Goal: Task Accomplishment & Management: Manage account settings

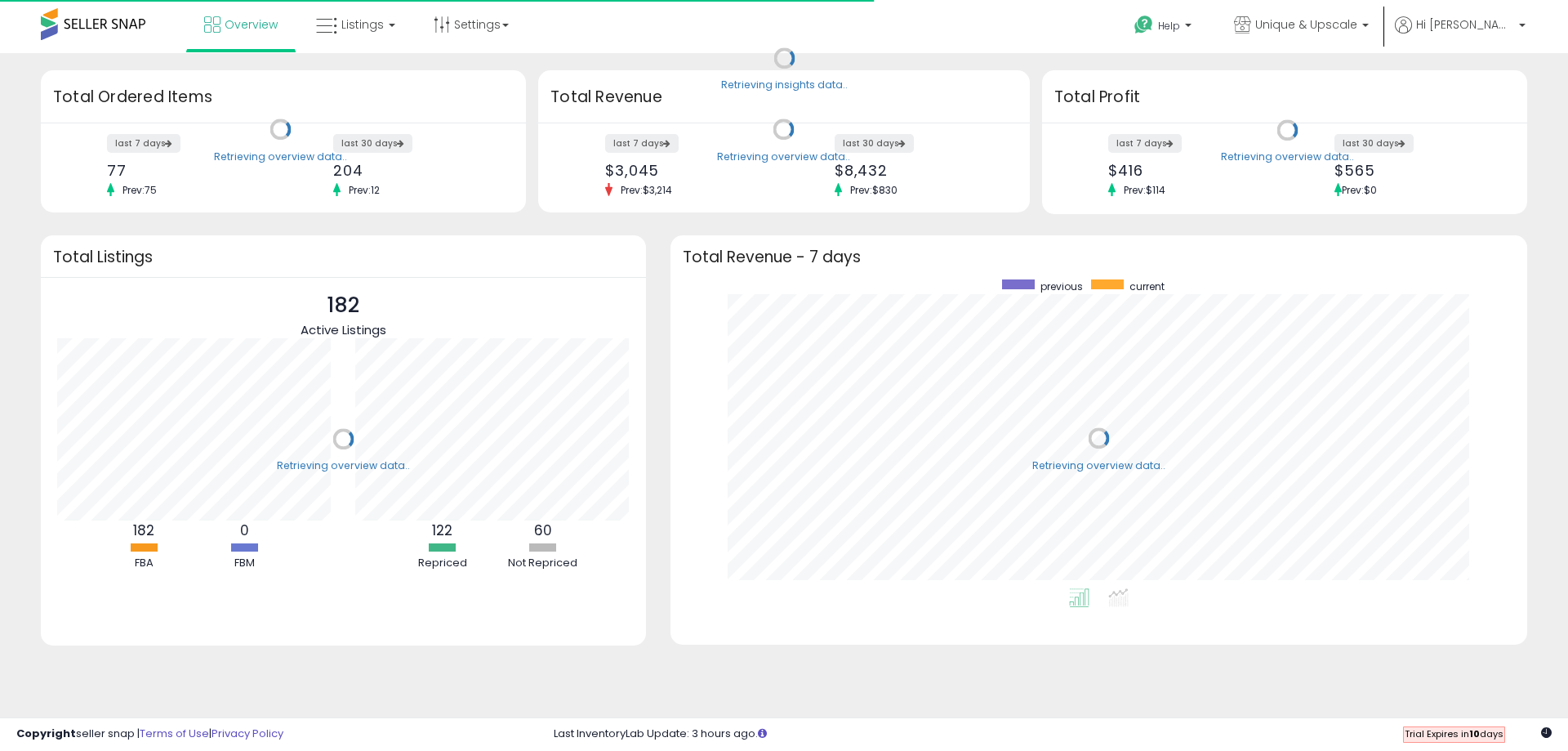
scroll to position [309, 824]
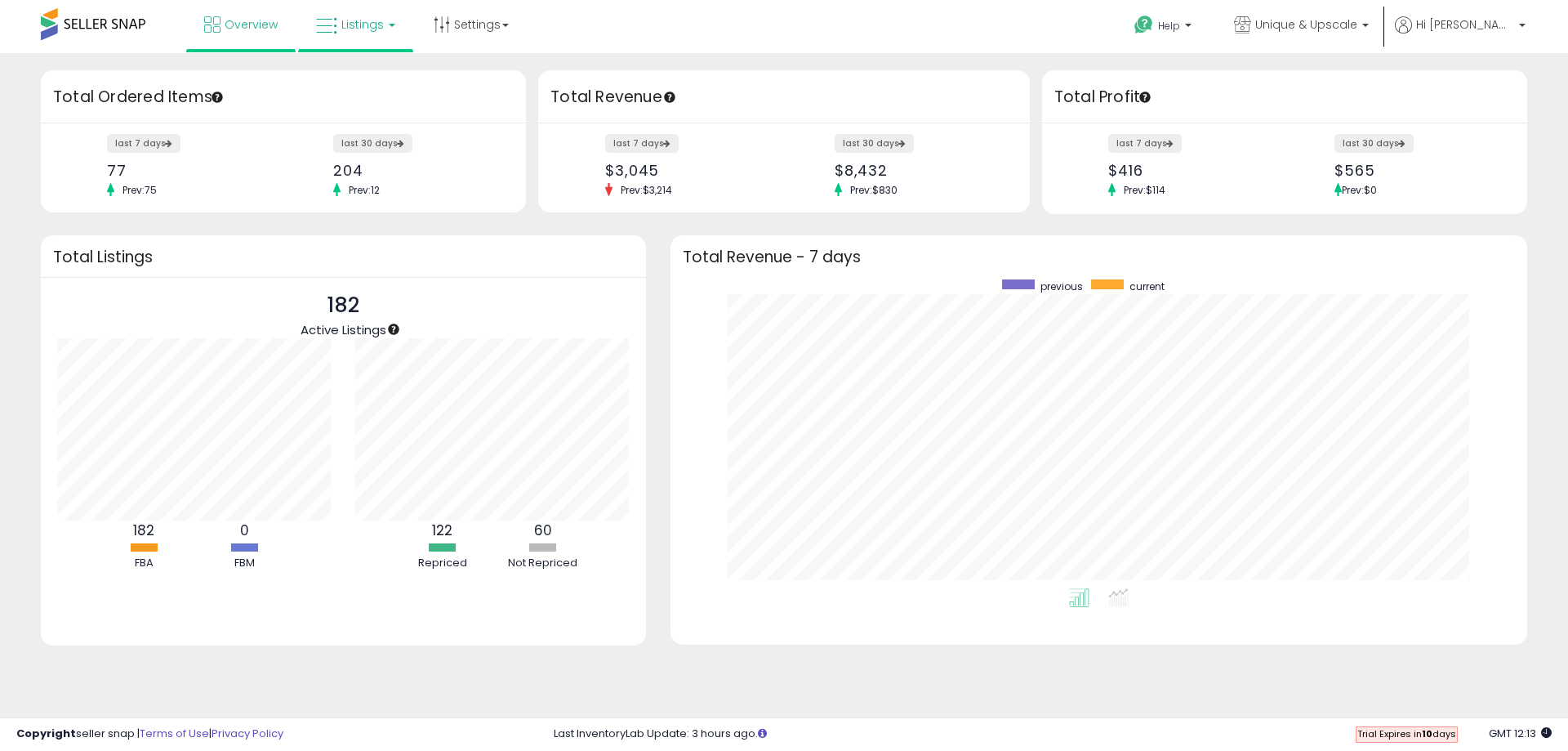
click at [370, 22] on span "Listings" at bounding box center [362, 25] width 42 height 17
click at [379, 155] on icon at bounding box center [370, 142] width 86 height 25
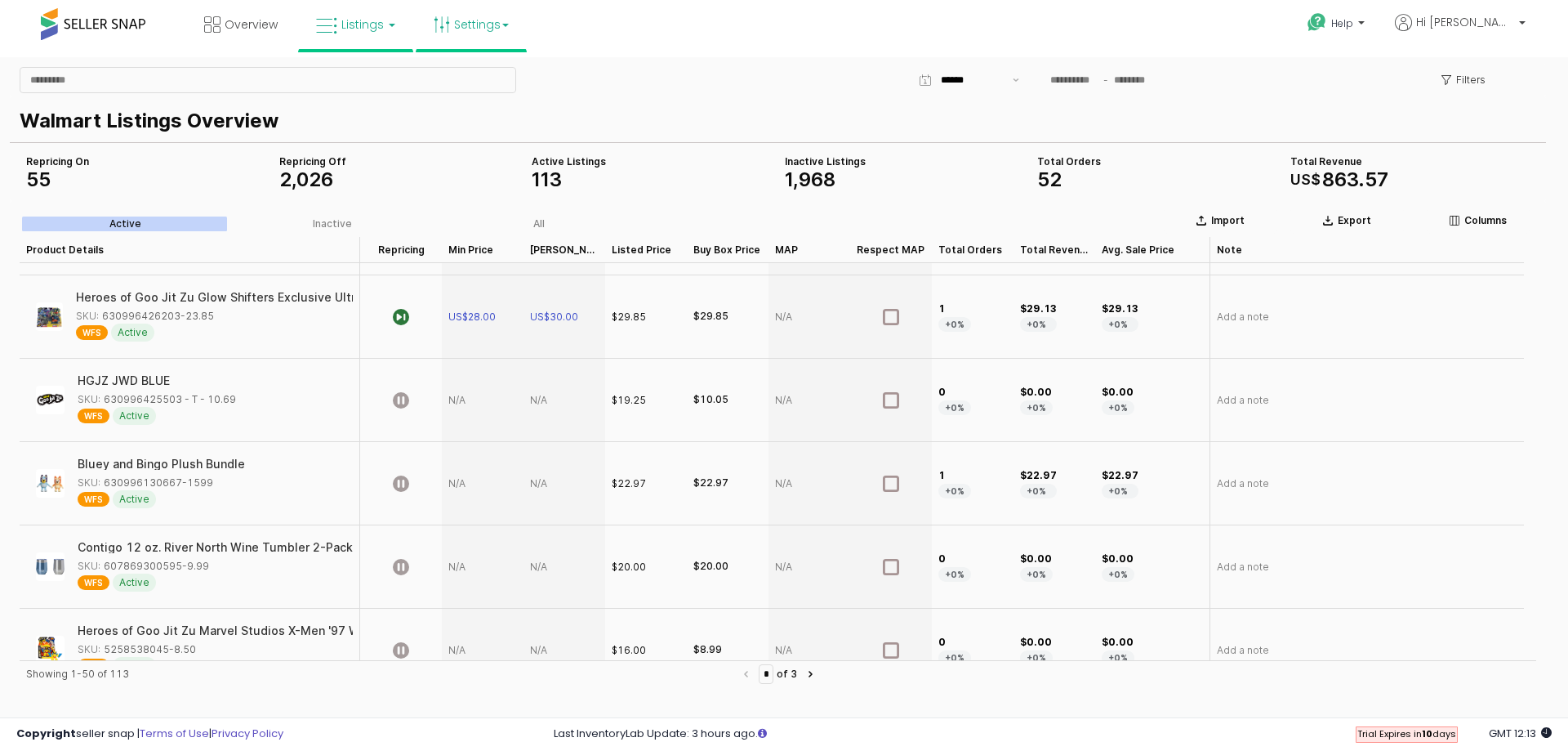
scroll to position [2790, 0]
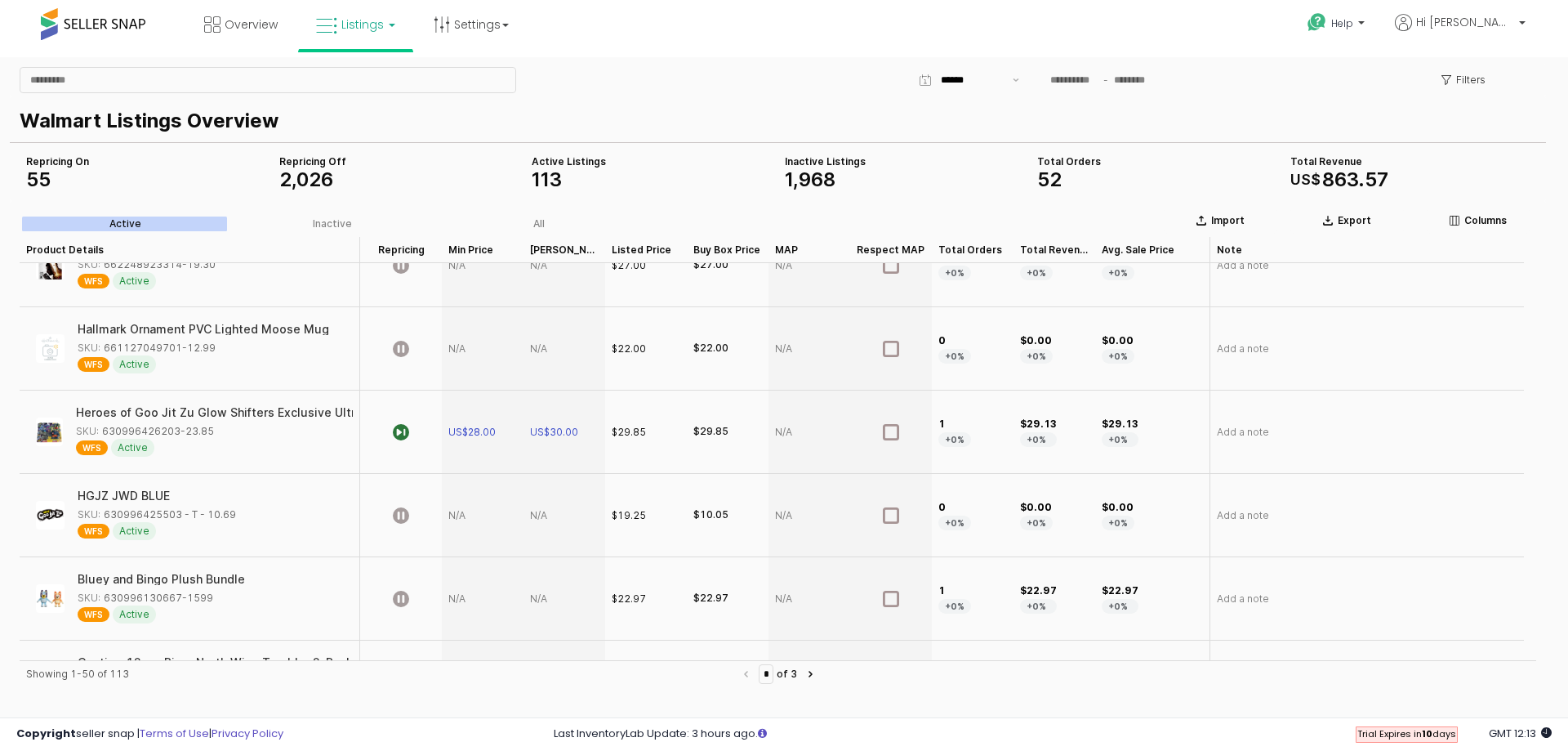
click at [377, 17] on span "Listings" at bounding box center [362, 25] width 42 height 17
click at [483, 25] on link "Settings" at bounding box center [471, 25] width 100 height 49
click at [466, 126] on link "User settings" at bounding box center [471, 126] width 70 height 16
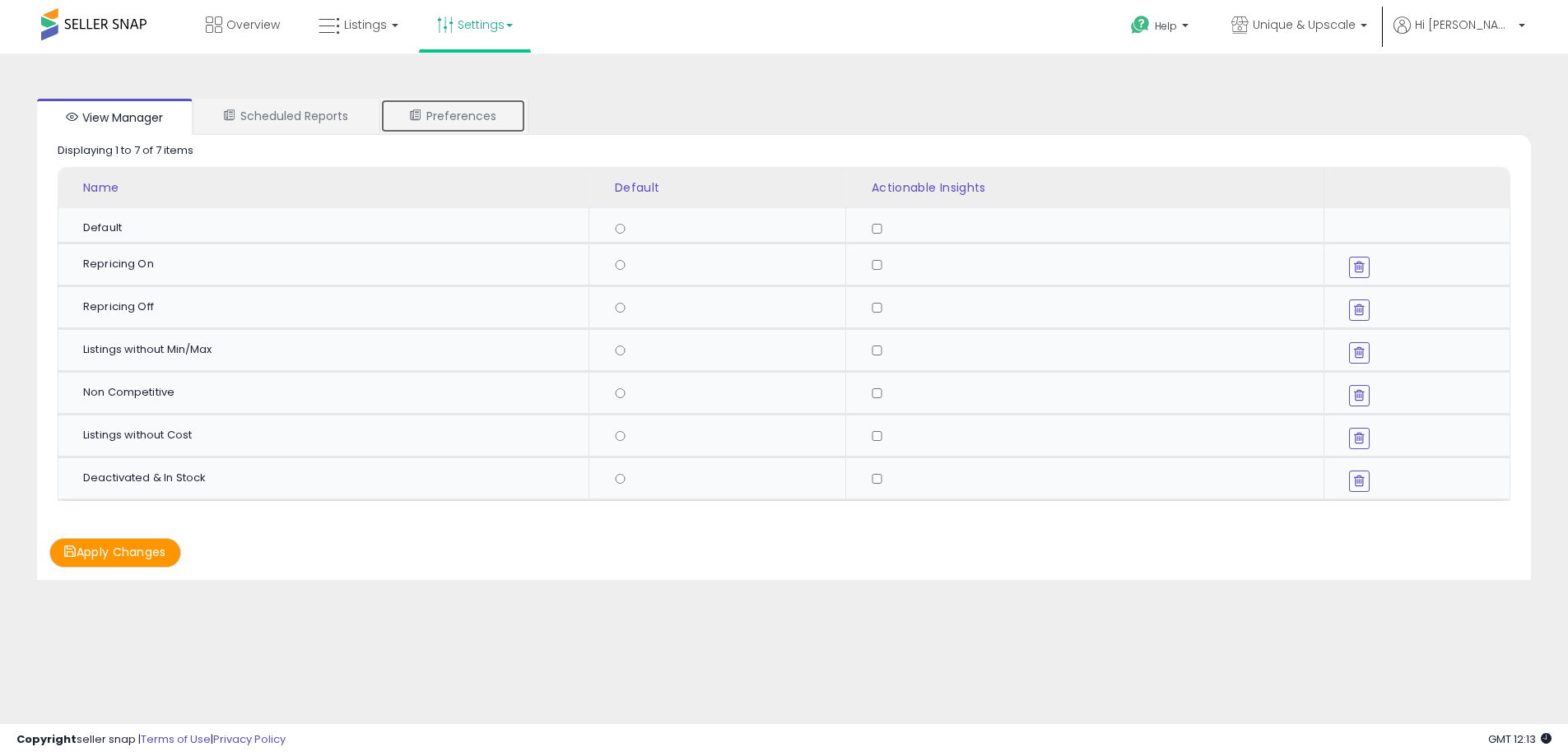
click at [474, 119] on link "Preferences" at bounding box center [453, 115] width 146 height 35
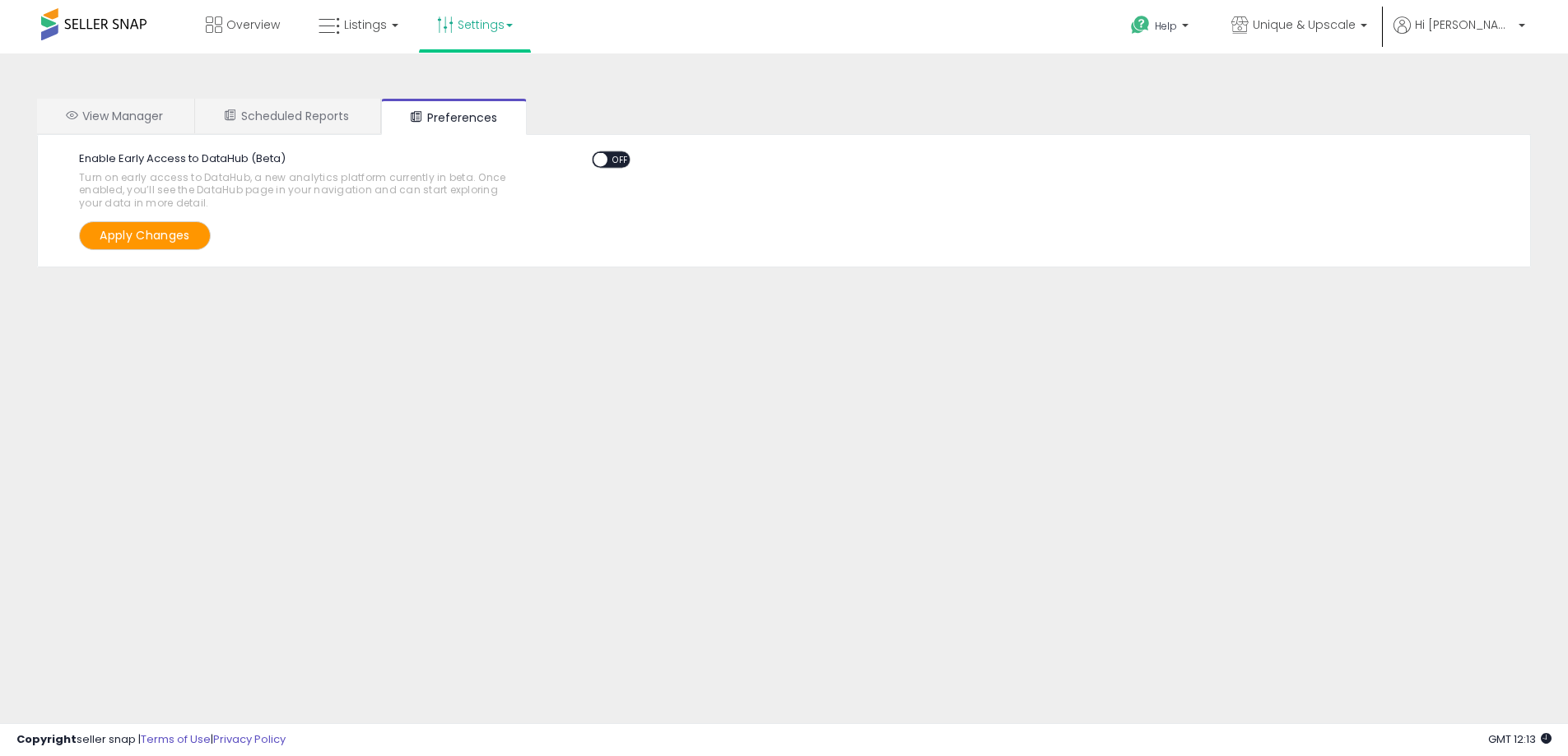
click at [623, 158] on span "OFF" at bounding box center [620, 160] width 27 height 14
click at [175, 239] on button "Apply Changes" at bounding box center [144, 235] width 131 height 29
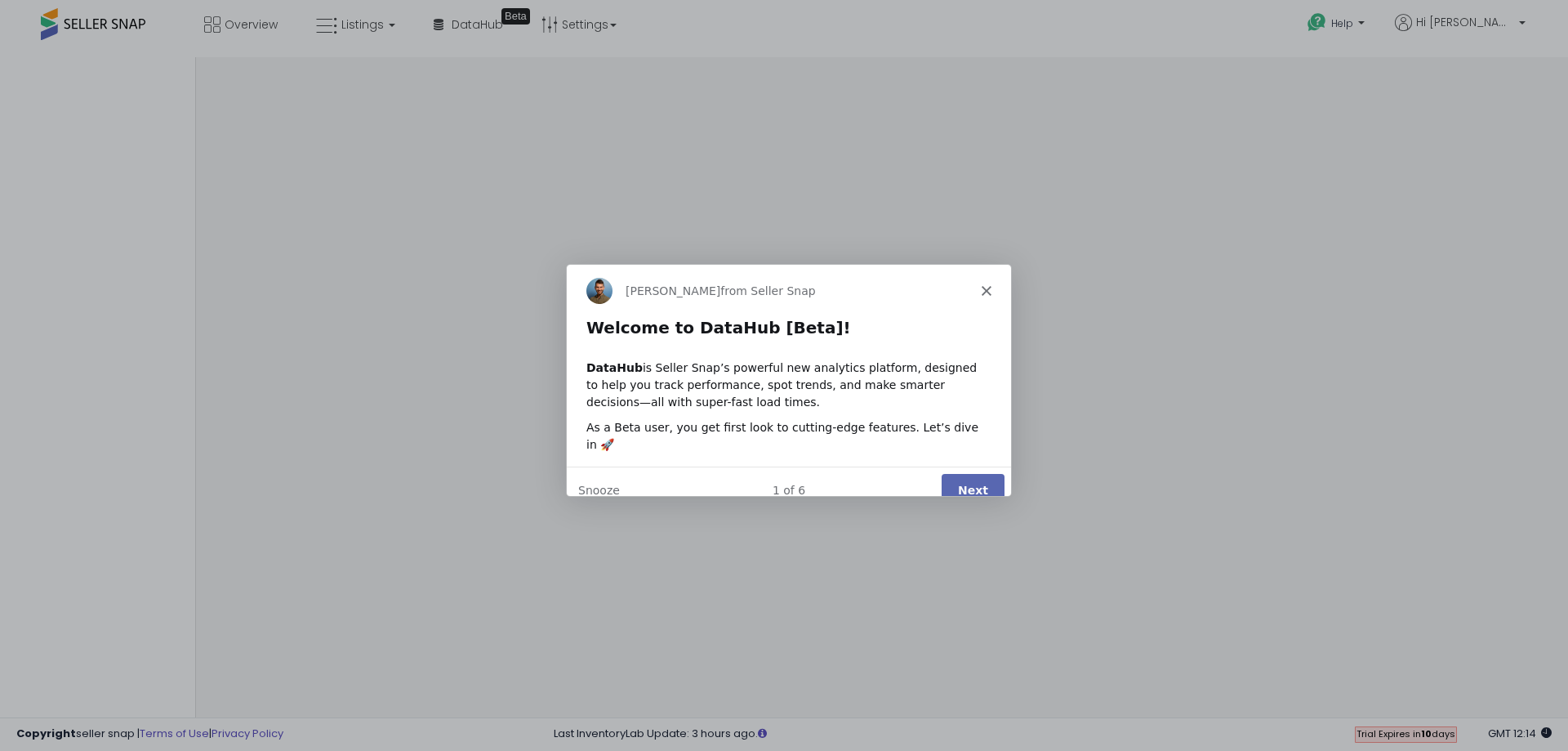
click at [989, 475] on button "Next" at bounding box center [972, 489] width 63 height 33
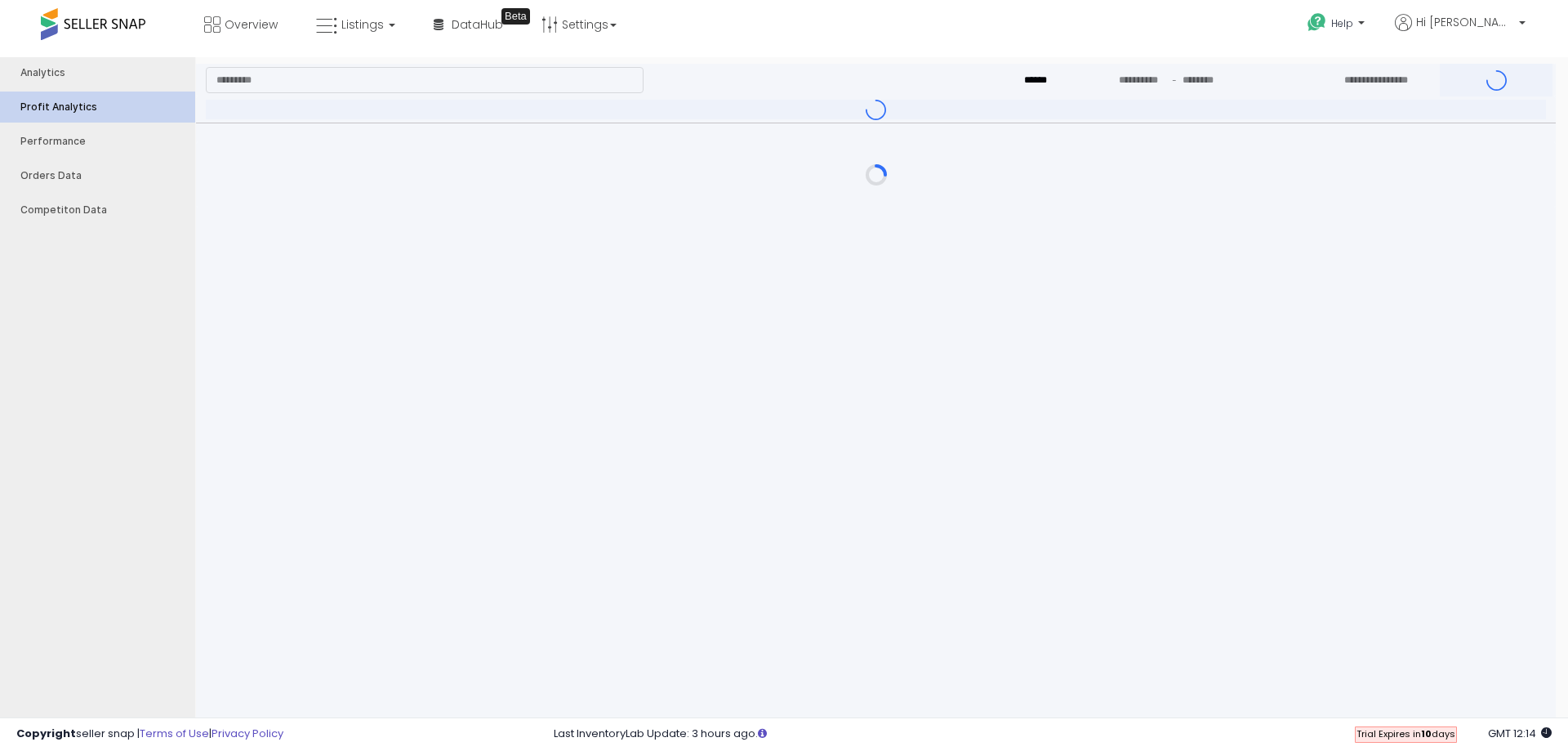
type input "***"
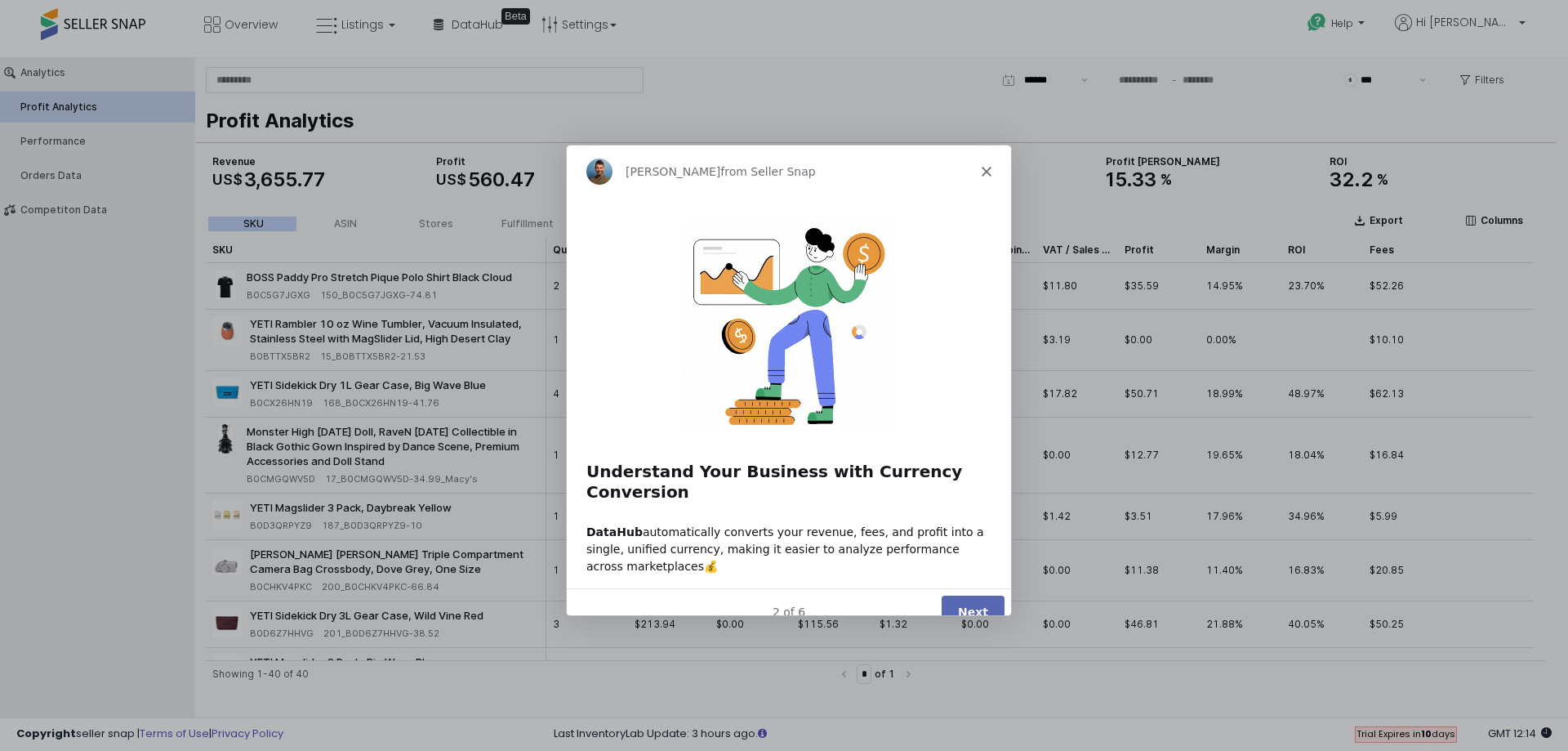
click at [969, 595] on button "Next" at bounding box center [972, 612] width 63 height 33
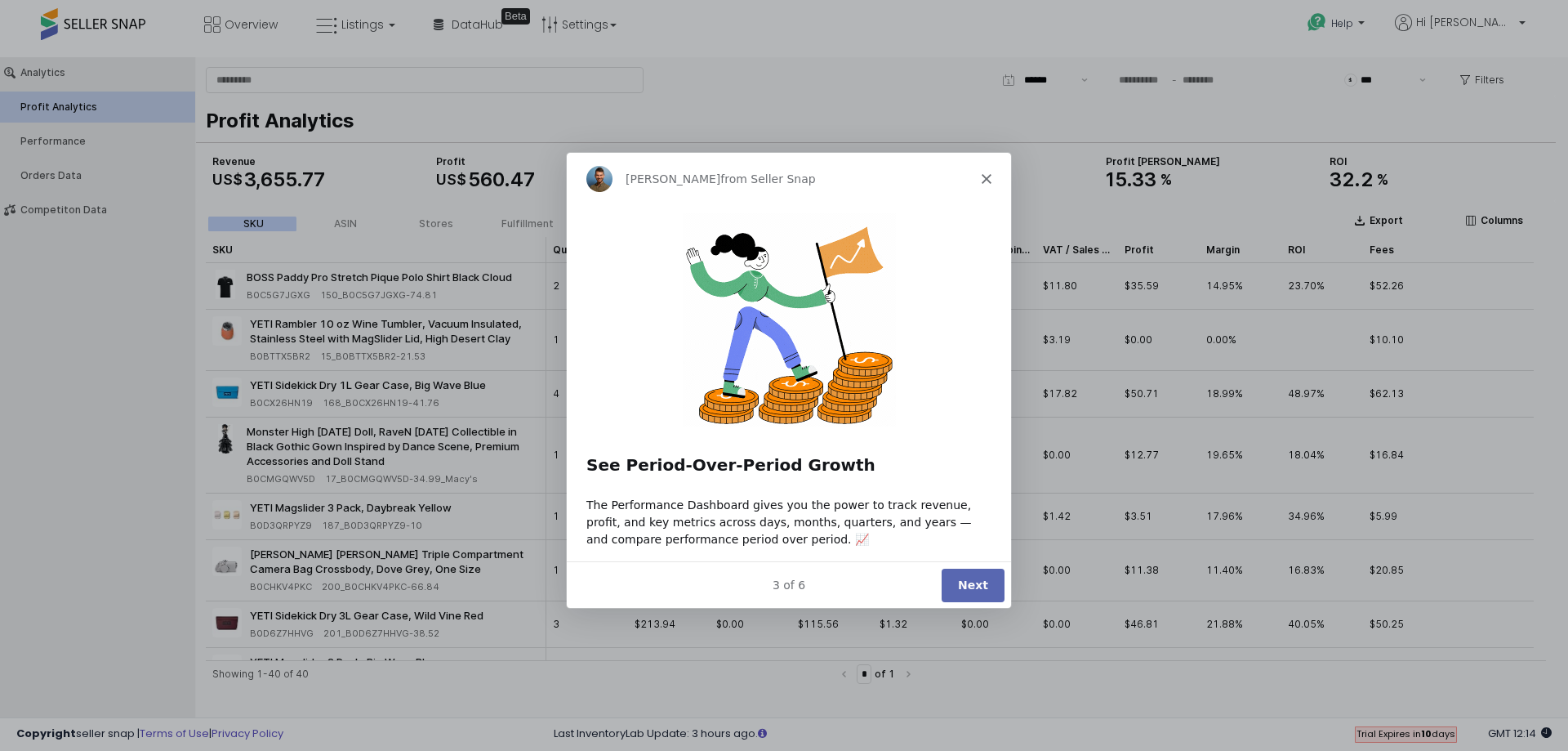
click at [987, 590] on button "Next" at bounding box center [972, 583] width 63 height 33
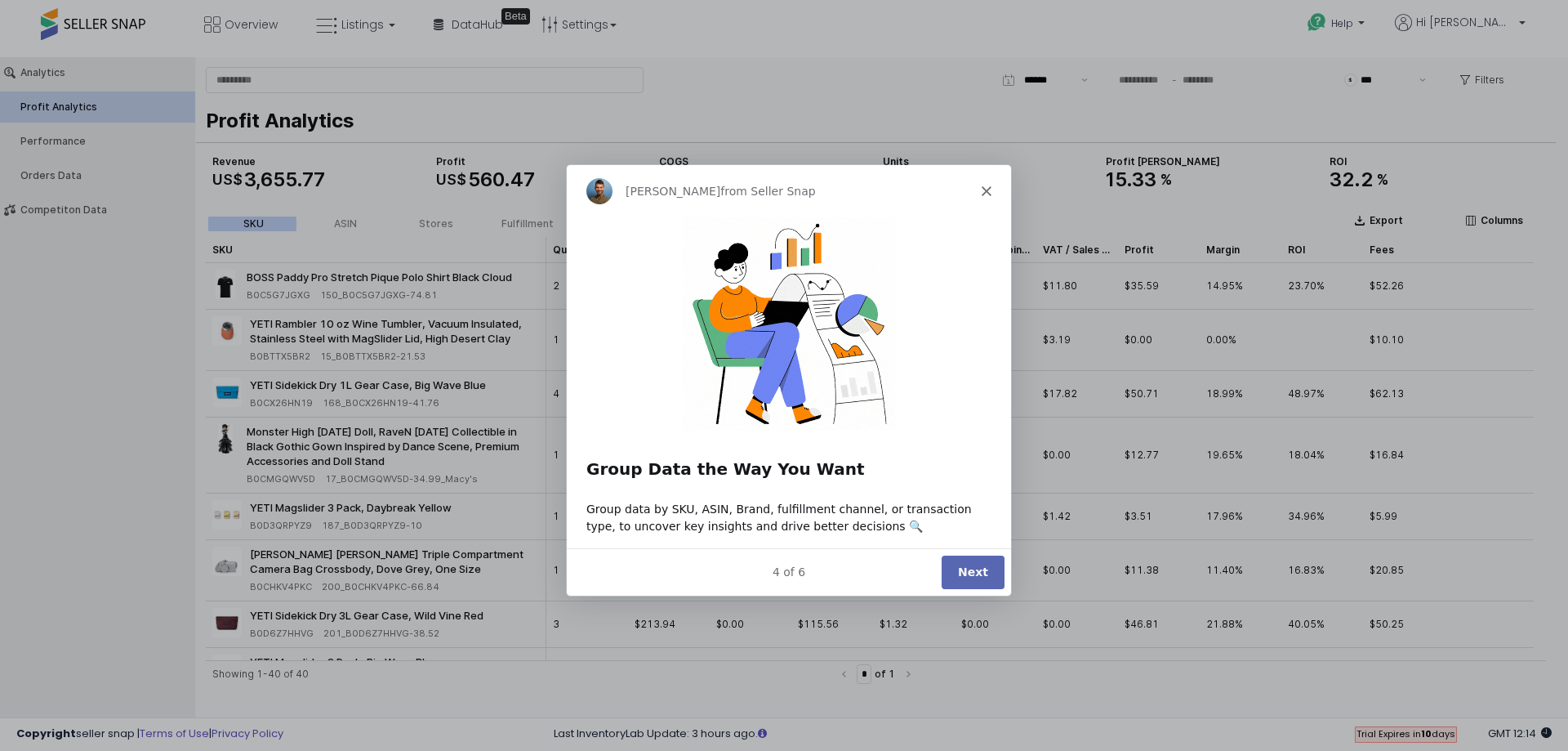
click at [983, 576] on button "Next" at bounding box center [972, 572] width 63 height 33
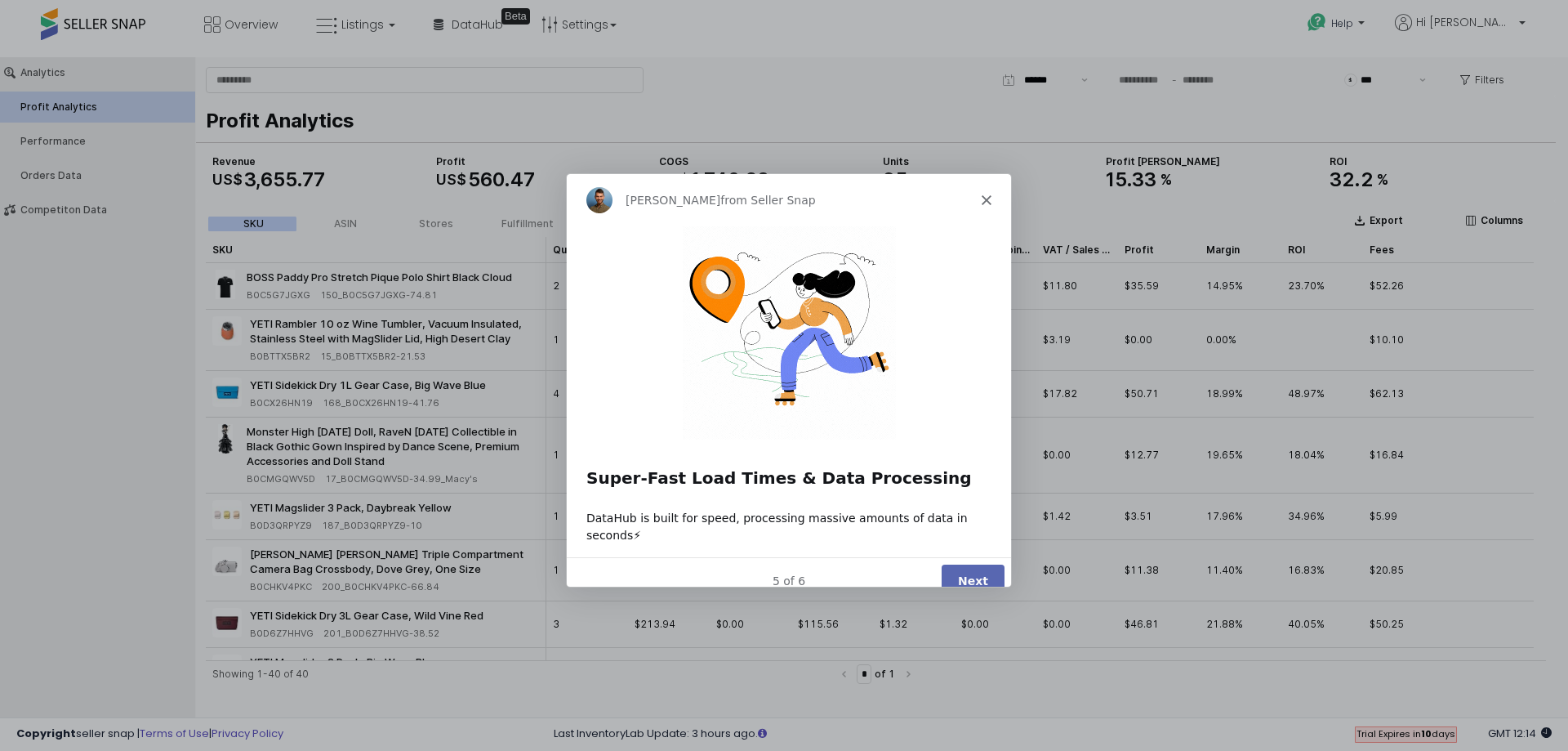
click at [974, 563] on button "Next" at bounding box center [972, 579] width 63 height 33
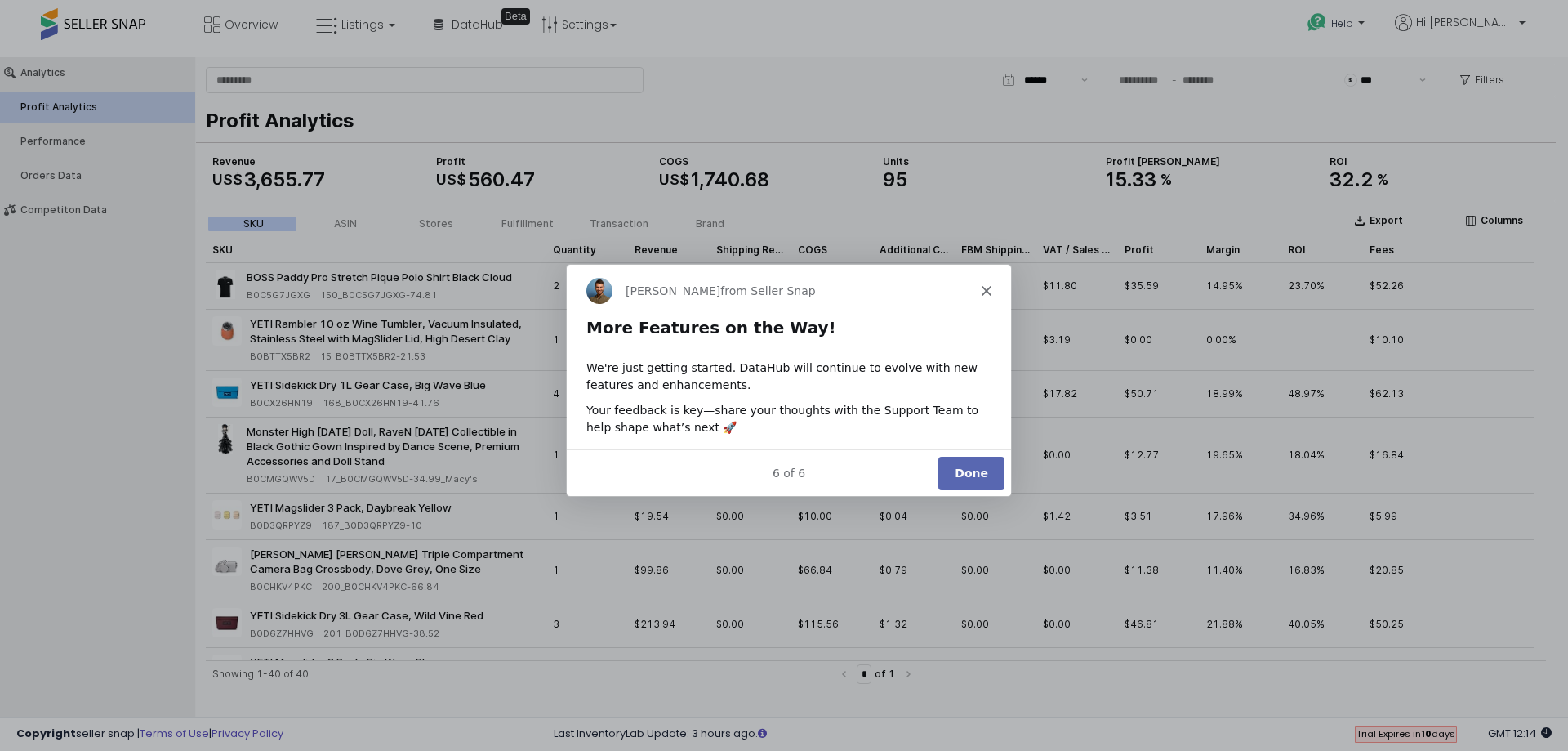
click at [974, 476] on button "Done" at bounding box center [971, 472] width 67 height 33
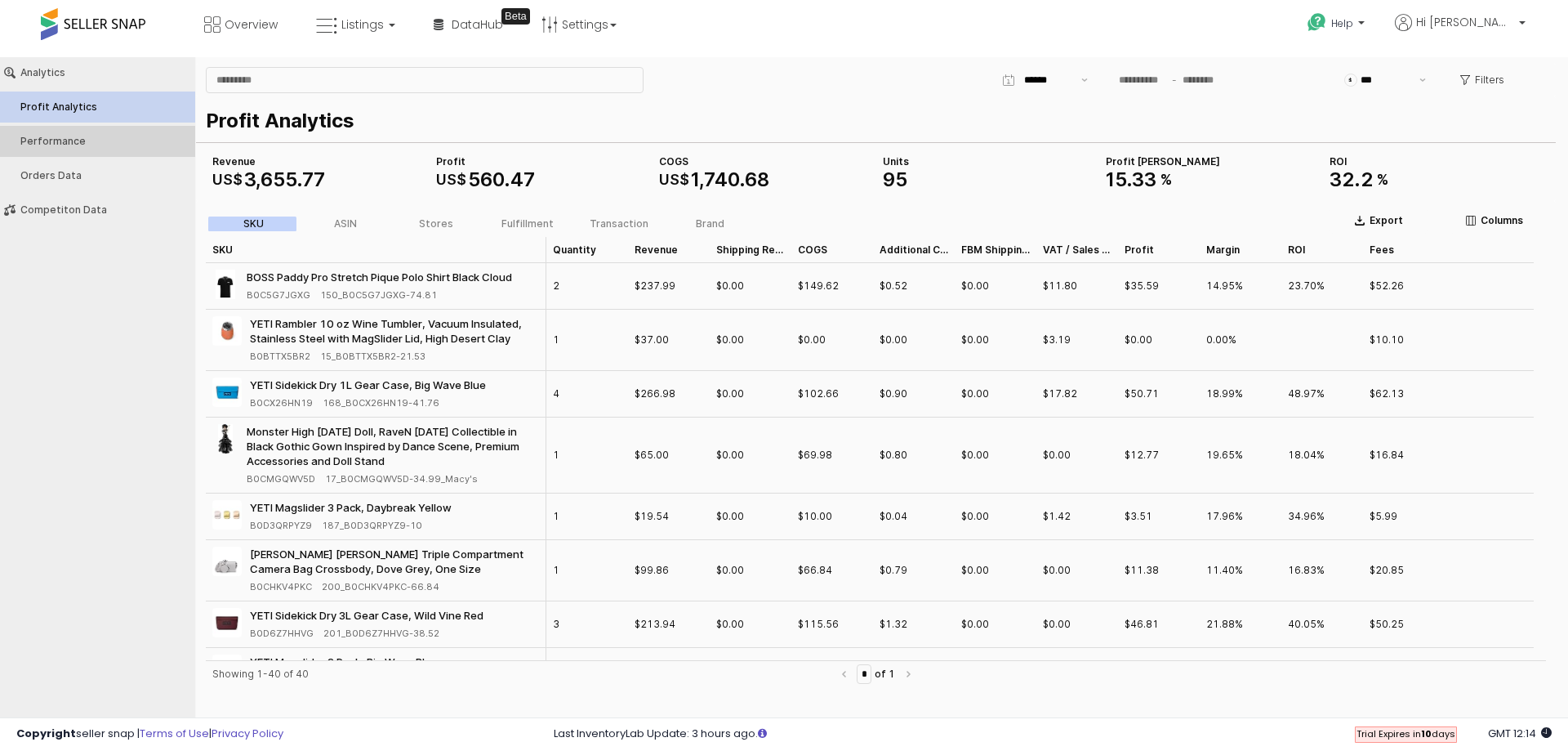
click at [62, 149] on button "Performance" at bounding box center [97, 141] width 207 height 31
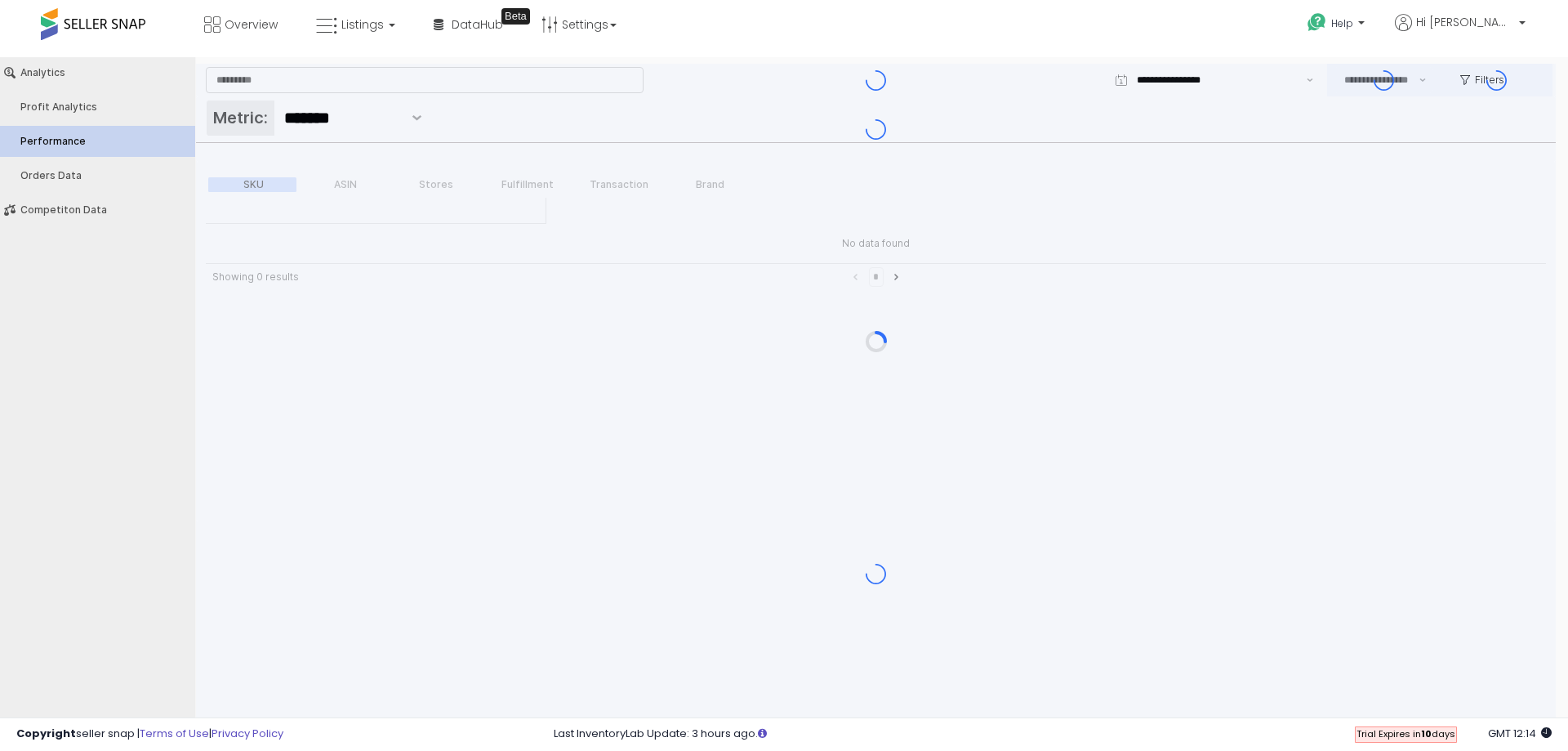
type input "***"
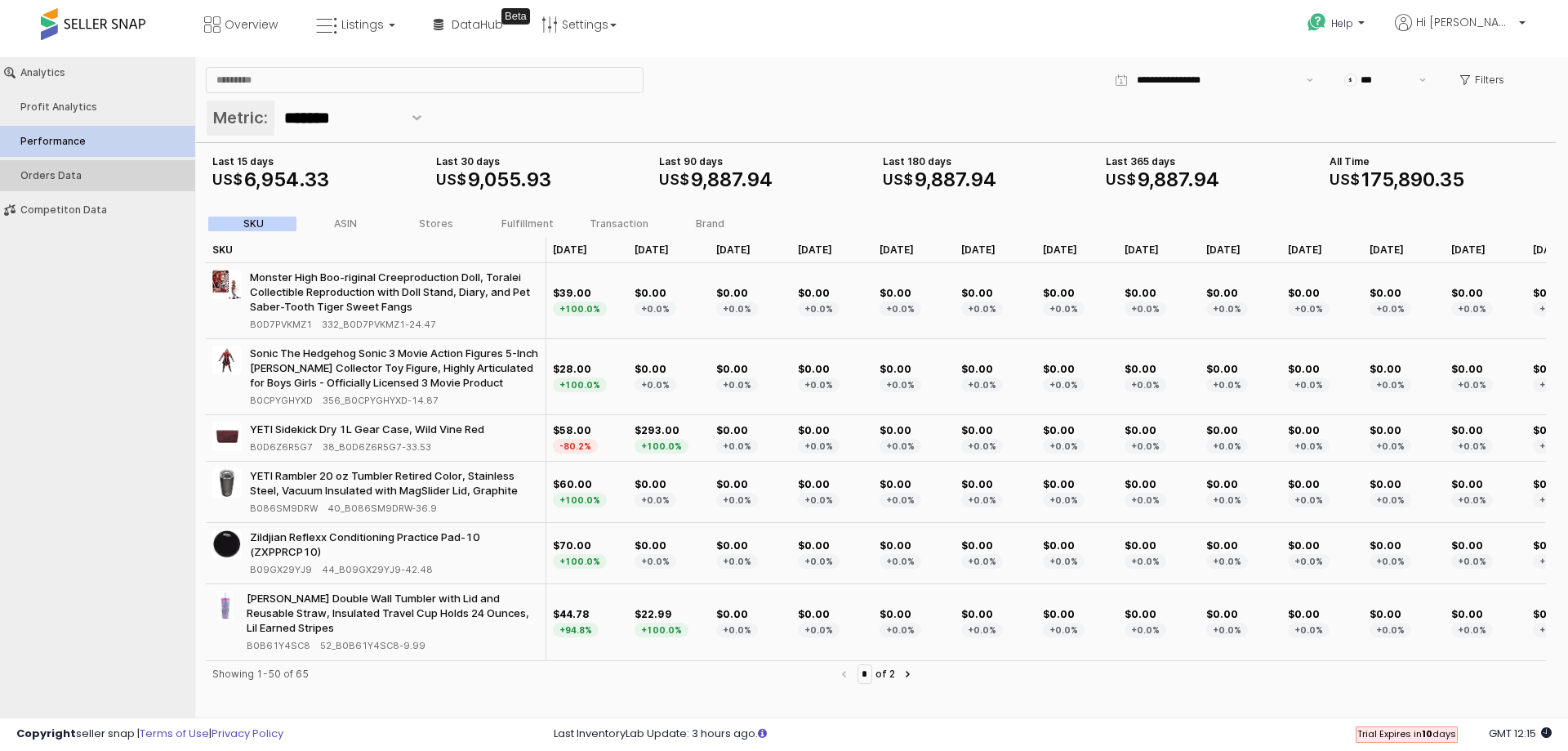
click at [74, 182] on button "Orders Data" at bounding box center [97, 175] width 207 height 31
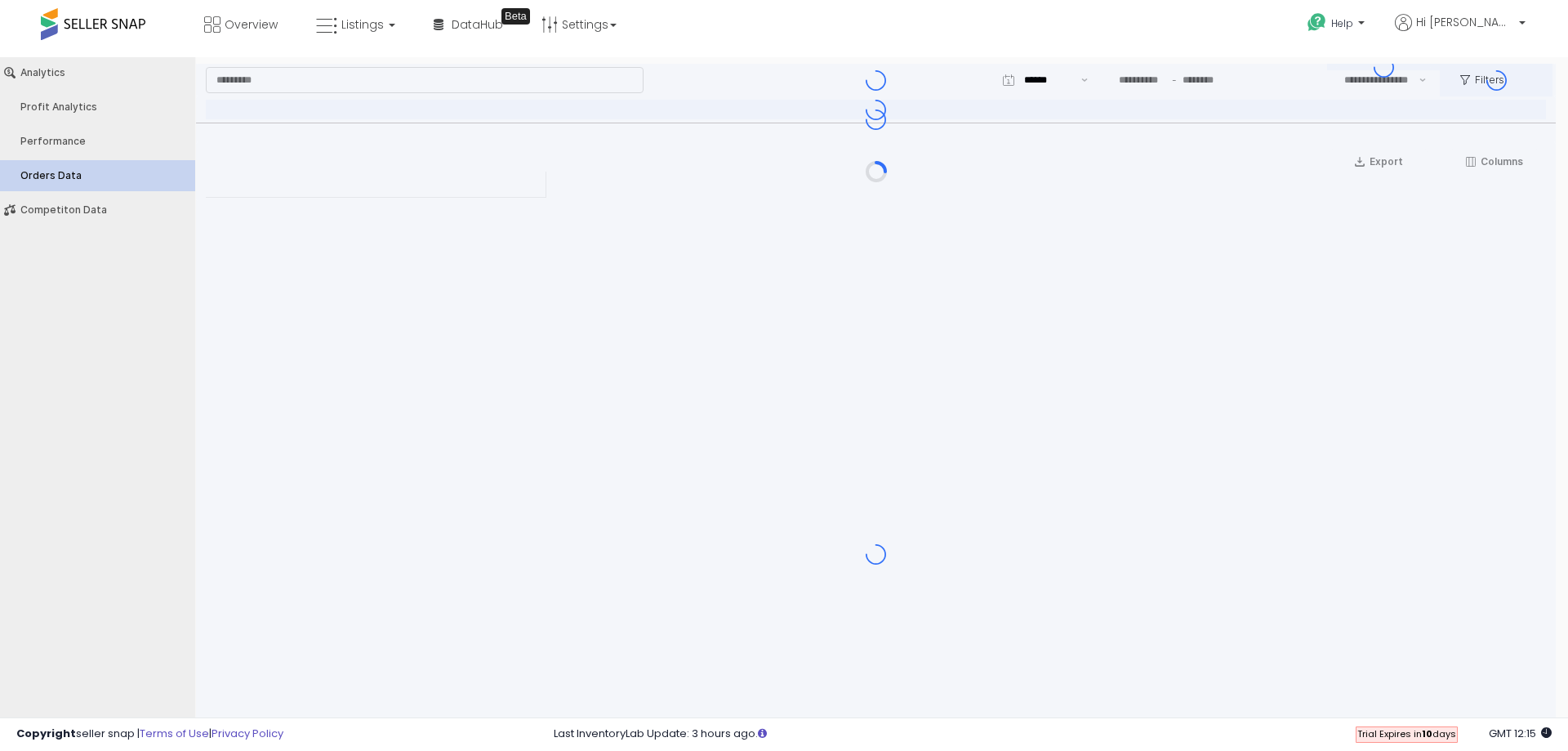
type input "***"
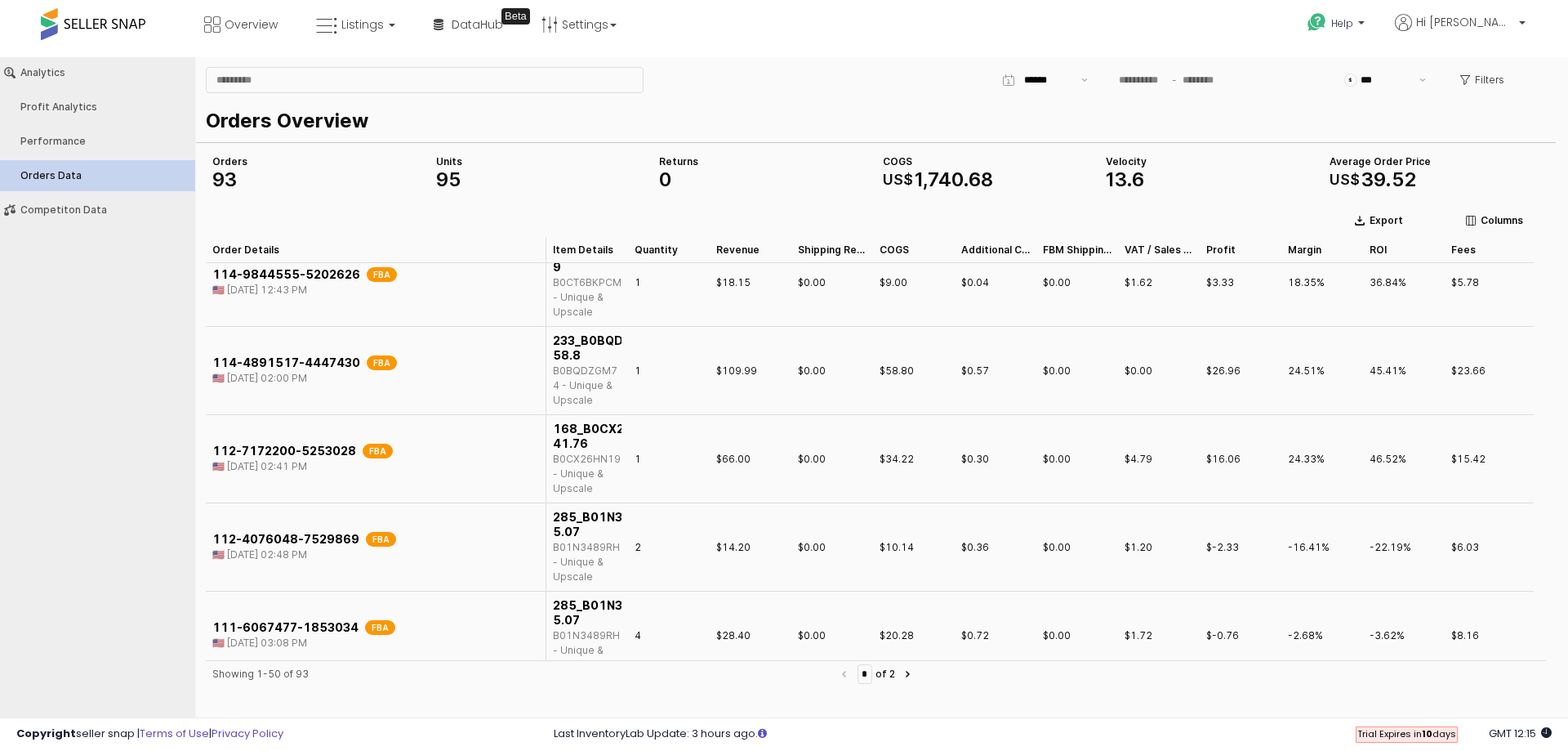
scroll to position [3514, 0]
